Goal: Task Accomplishment & Management: Use online tool/utility

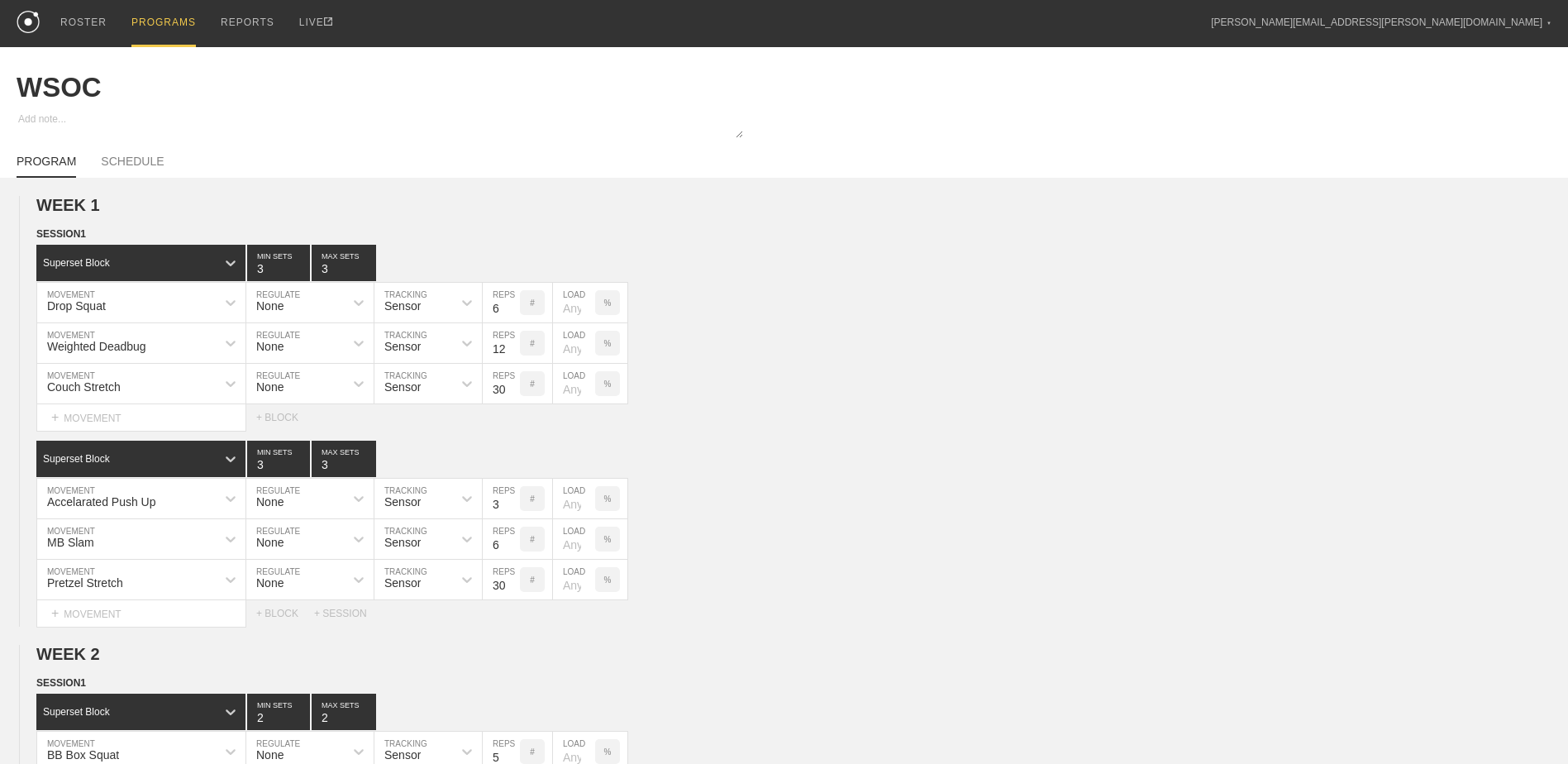
click at [155, 20] on div "PROGRAMS" at bounding box center [164, 23] width 65 height 47
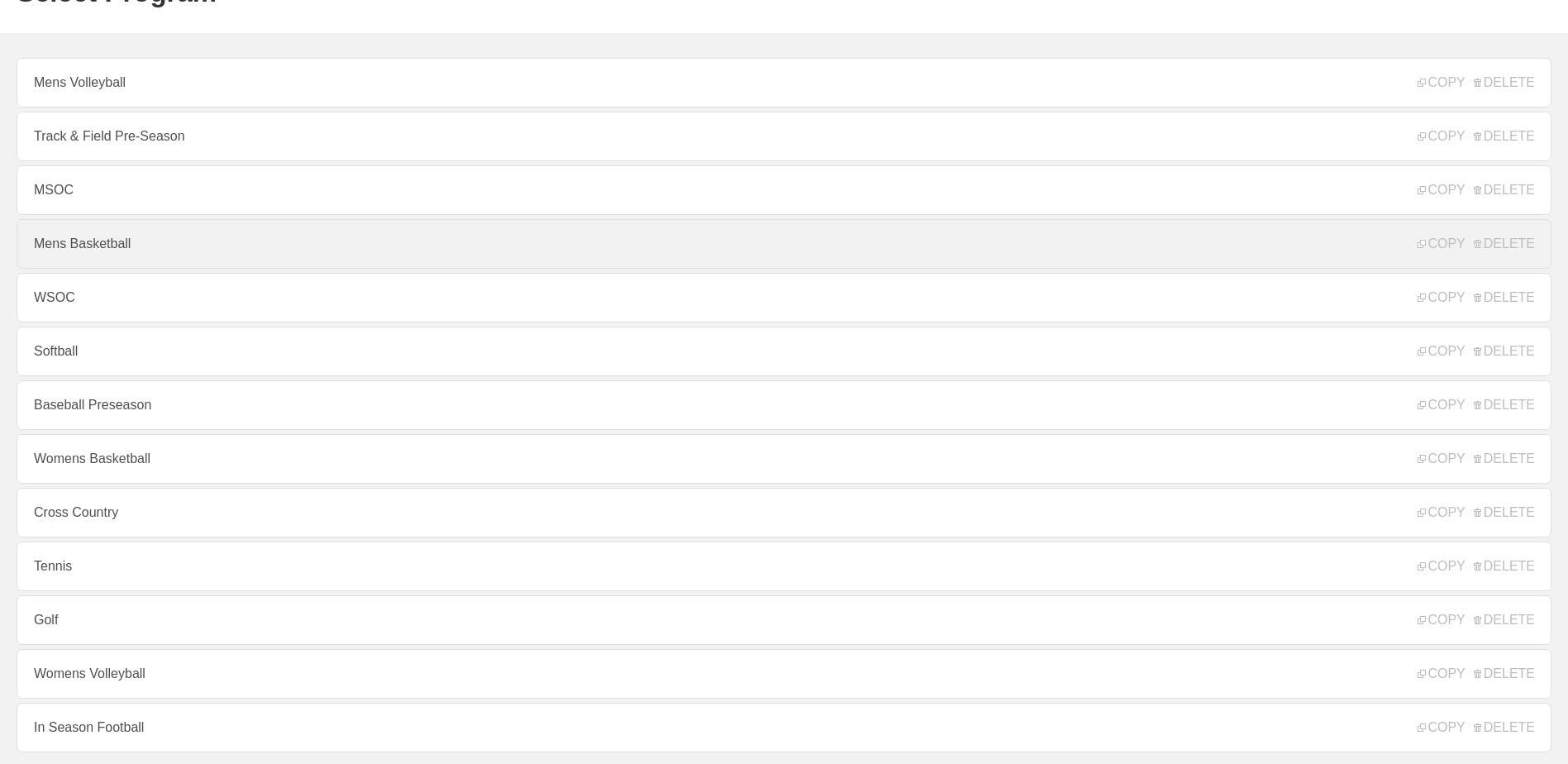
scroll to position [13, 0]
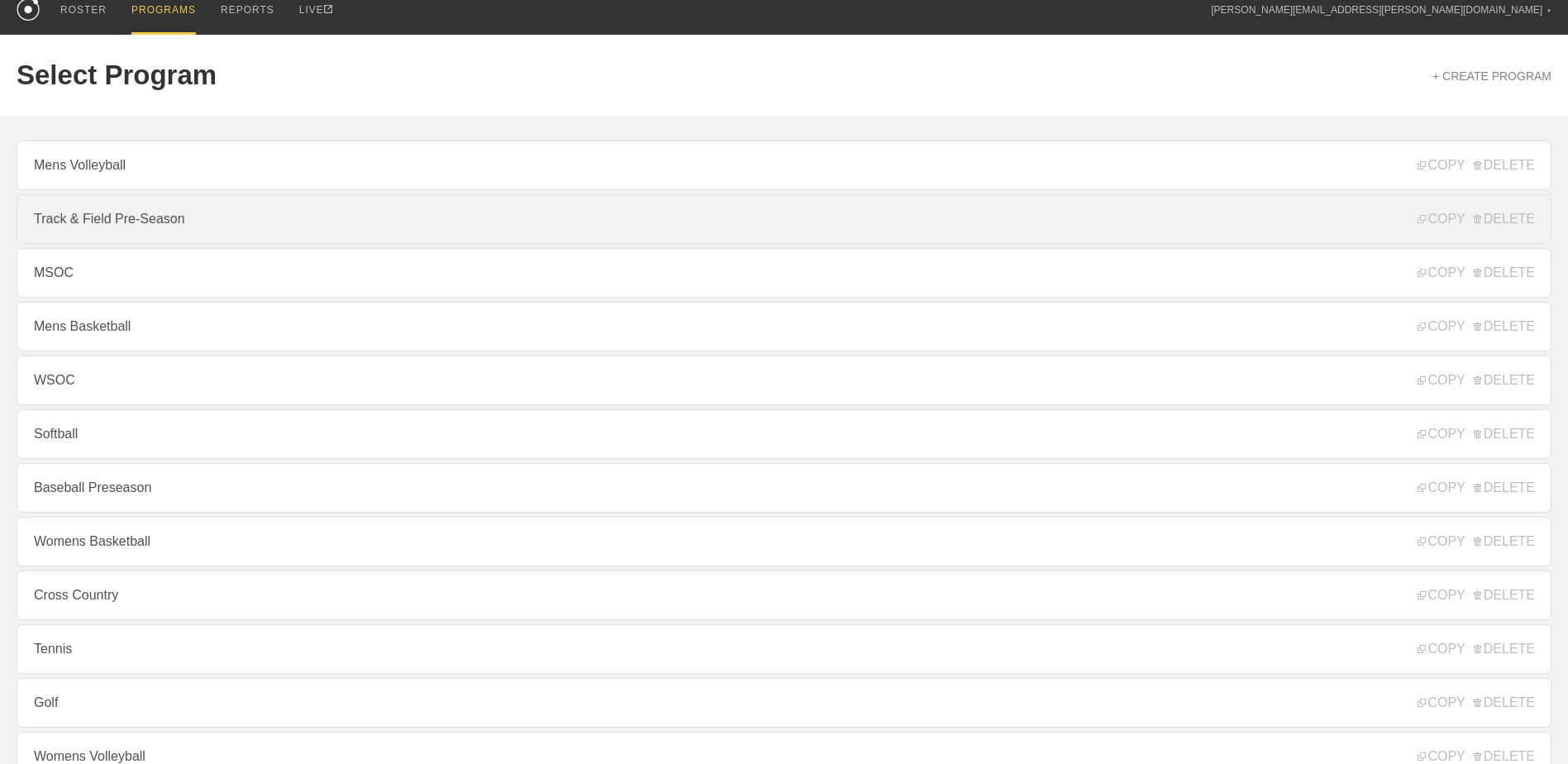
click at [189, 208] on link "Track & Field Pre-Season" at bounding box center [784, 219] width 1535 height 50
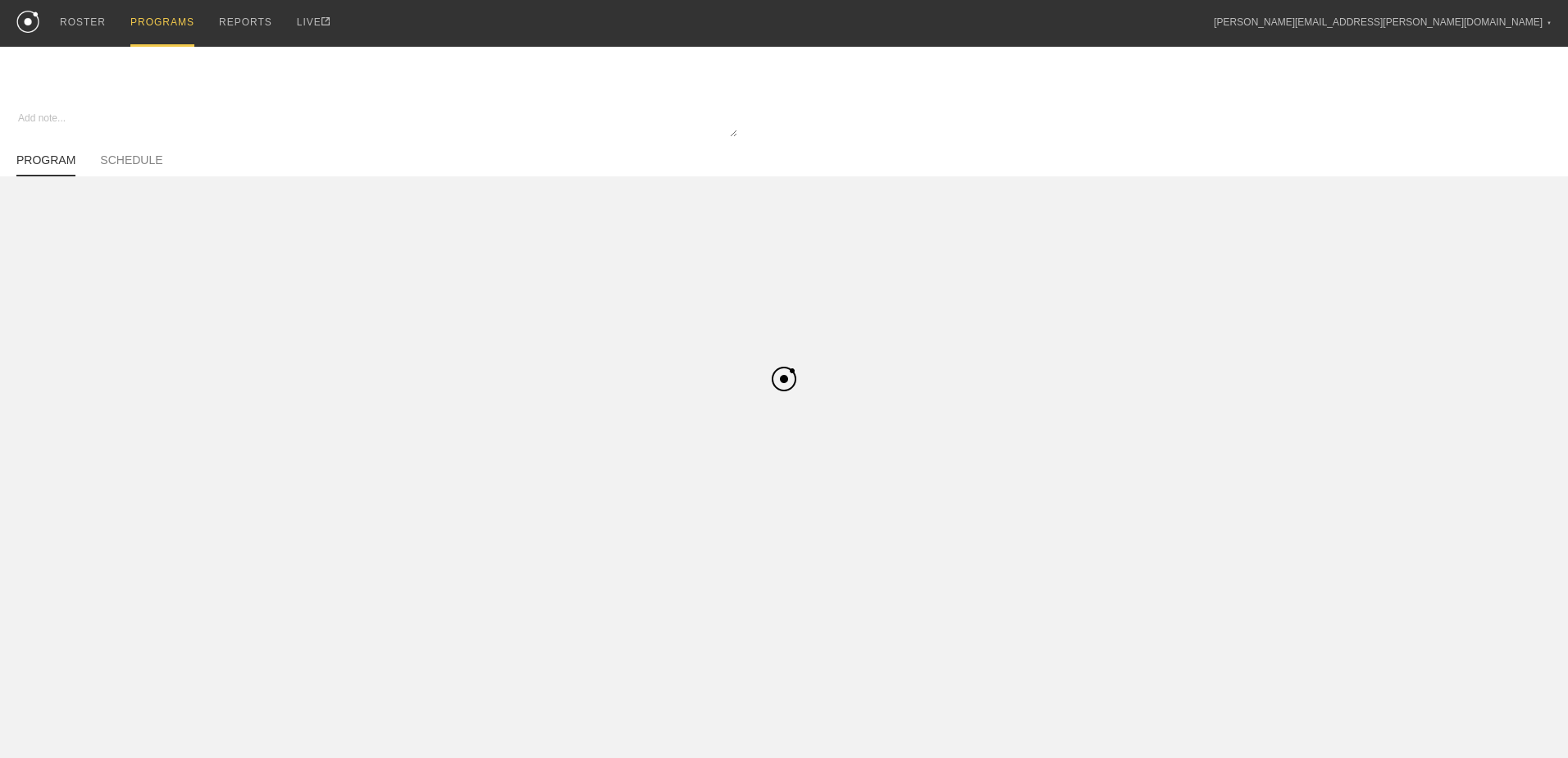
type textarea "x"
type input "Track & Field Pre-Season"
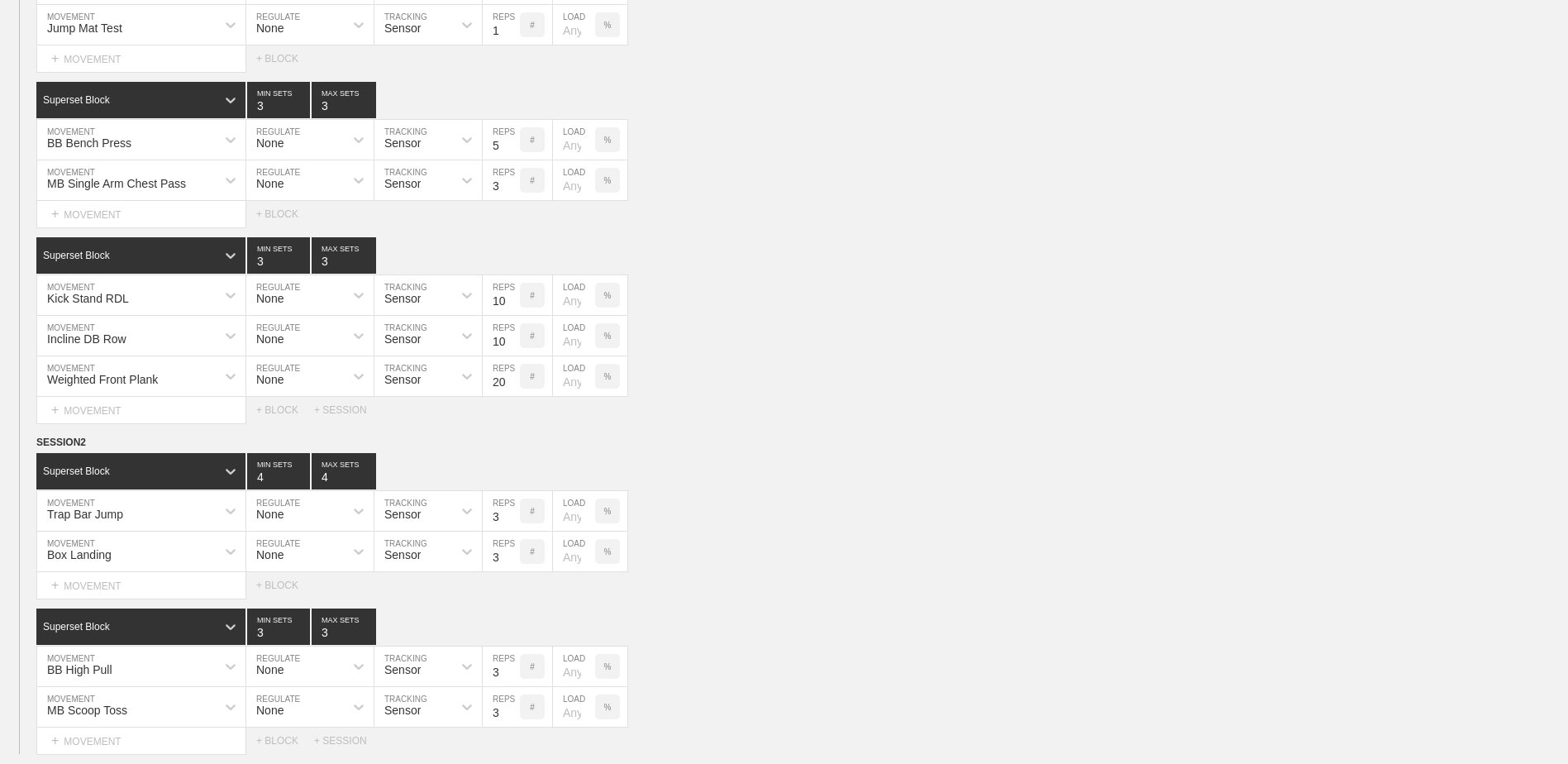
scroll to position [1818, 0]
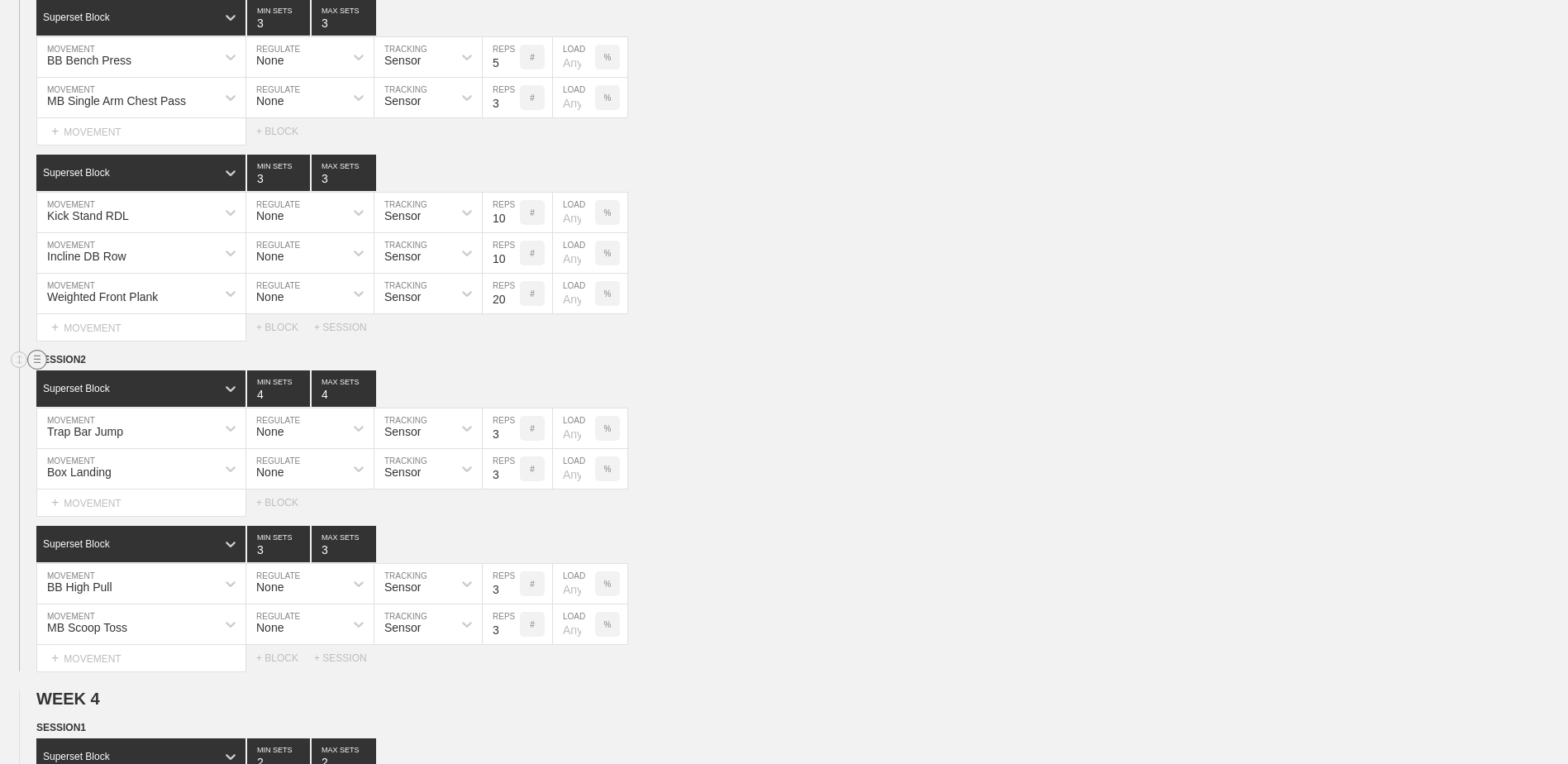
click at [39, 369] on circle at bounding box center [38, 360] width 19 height 19
click at [76, 383] on div "DUPLICATE" at bounding box center [115, 382] width 132 height 25
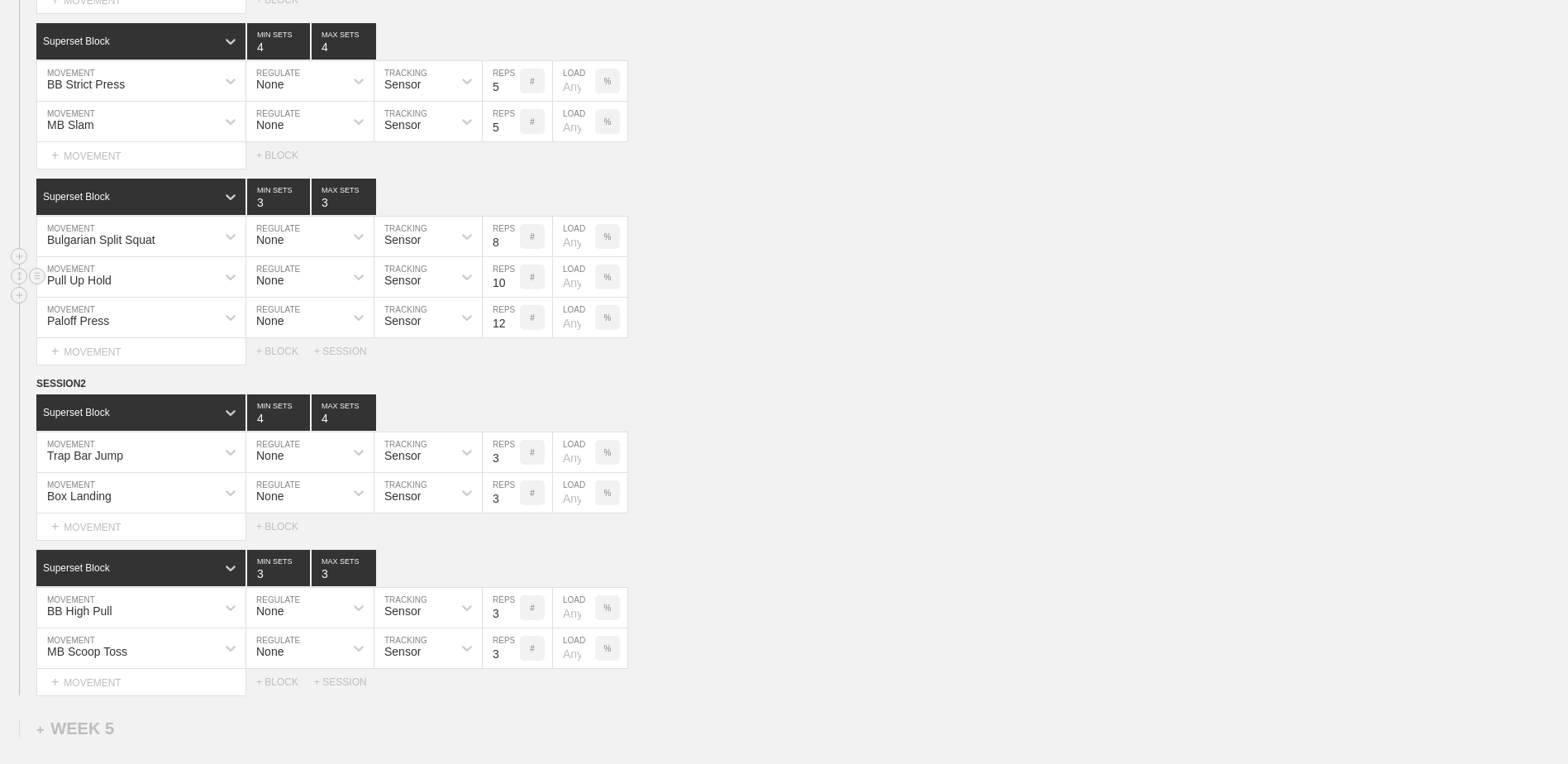
scroll to position [2927, 0]
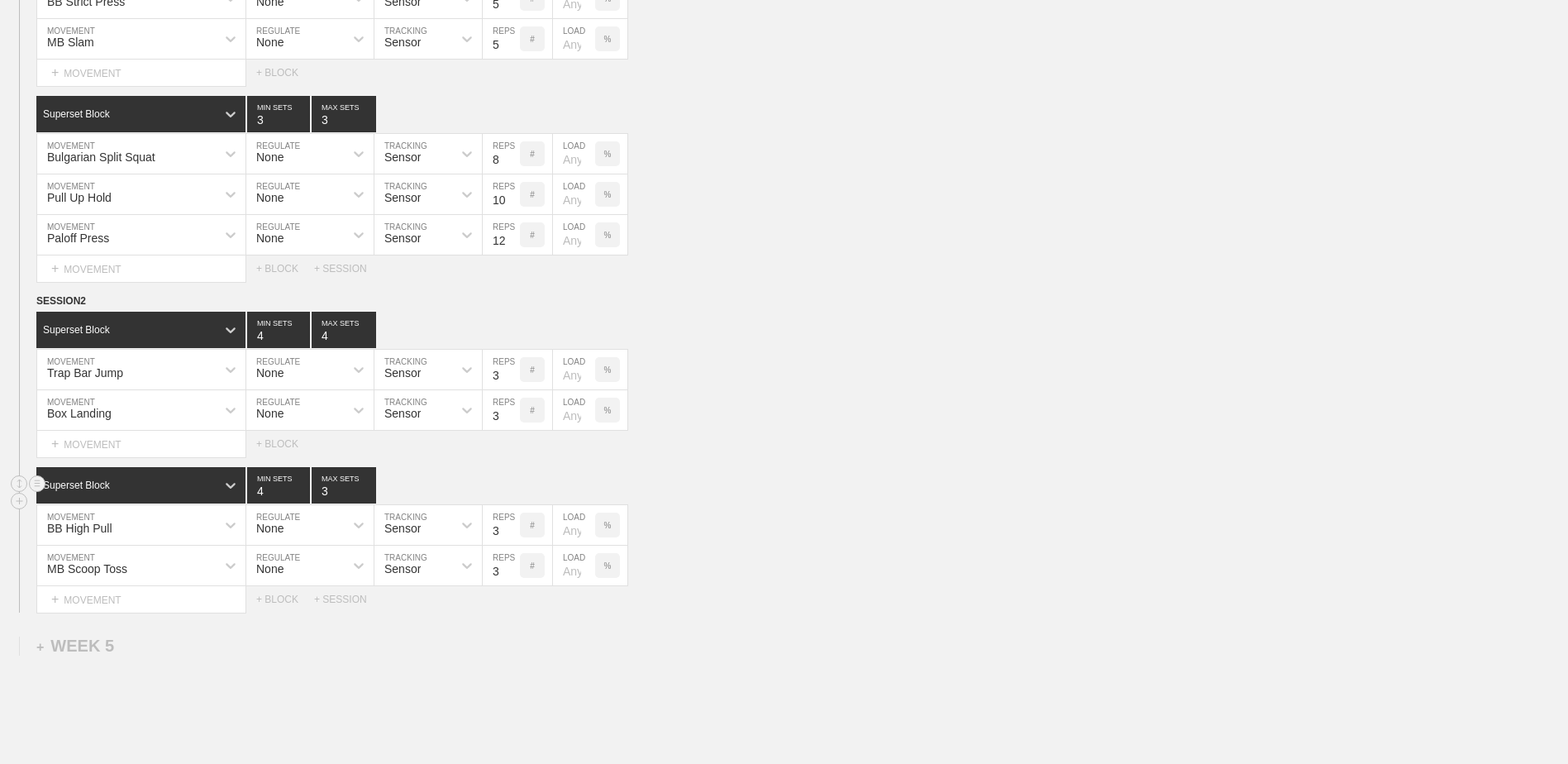
type input "4"
click at [303, 490] on input "4" at bounding box center [279, 485] width 63 height 37
type input "4"
click at [367, 494] on input "4" at bounding box center [344, 485] width 65 height 37
